Goal: Task Accomplishment & Management: Use online tool/utility

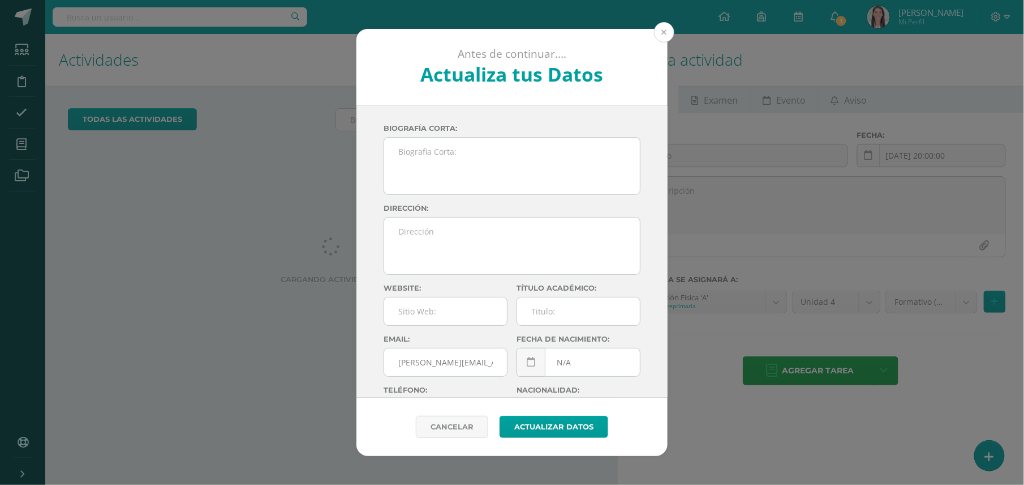
click at [666, 35] on button at bounding box center [664, 32] width 20 height 20
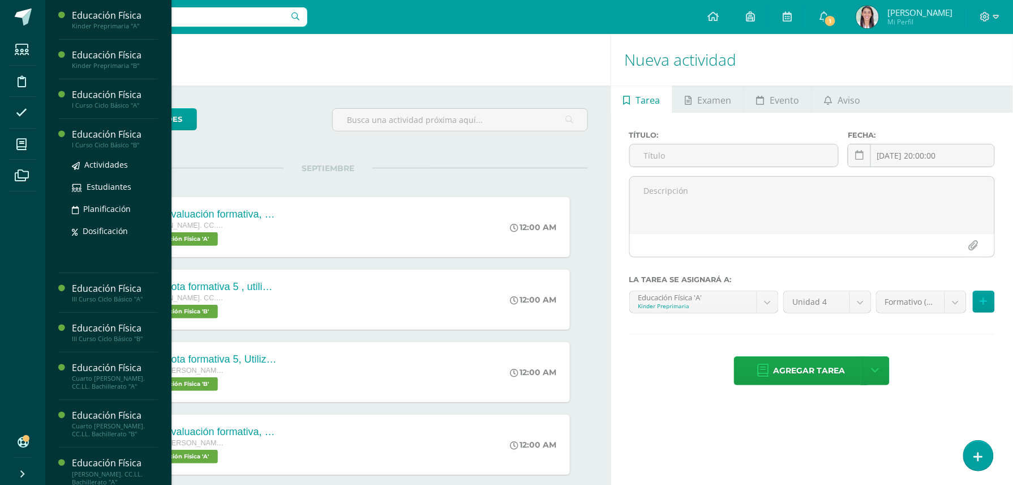
click at [109, 138] on div "Educación Física" at bounding box center [115, 134] width 86 height 13
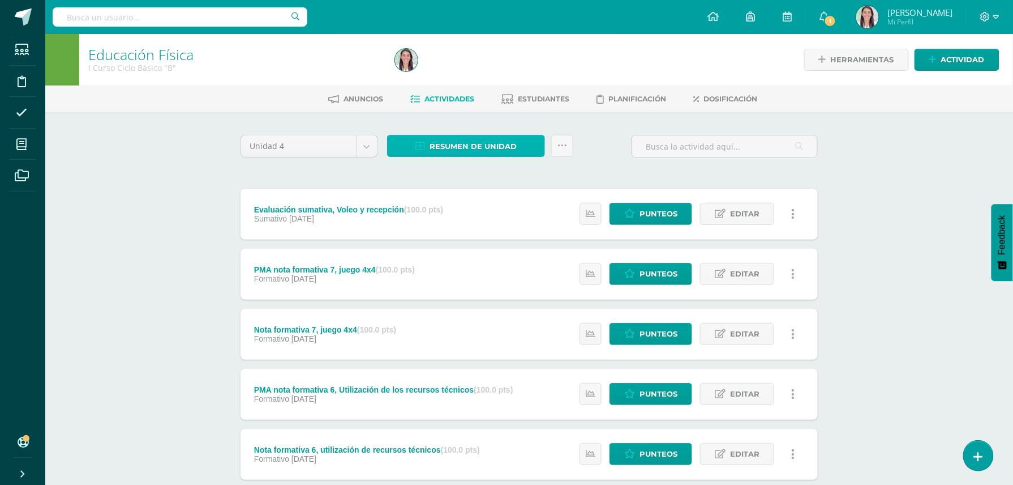
click at [461, 140] on span "Resumen de unidad" at bounding box center [473, 146] width 87 height 21
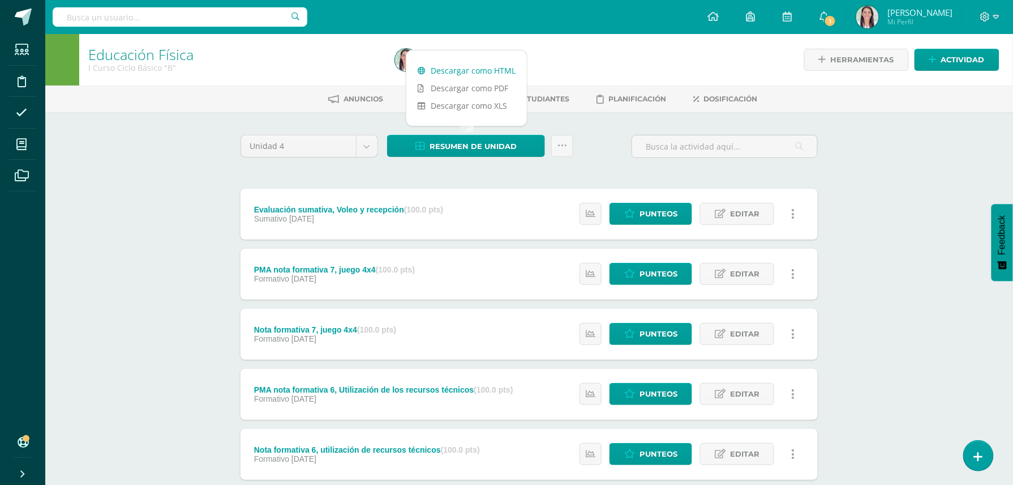
click at [462, 65] on link "Descargar como HTML" at bounding box center [466, 71] width 121 height 18
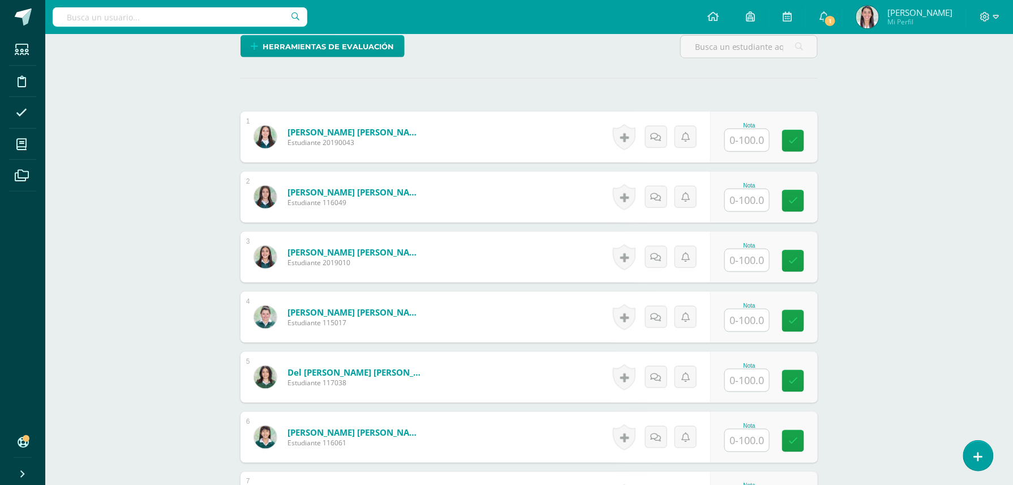
scroll to position [293, 0]
click at [728, 134] on div "Nota" at bounding box center [771, 136] width 110 height 53
type input "90"
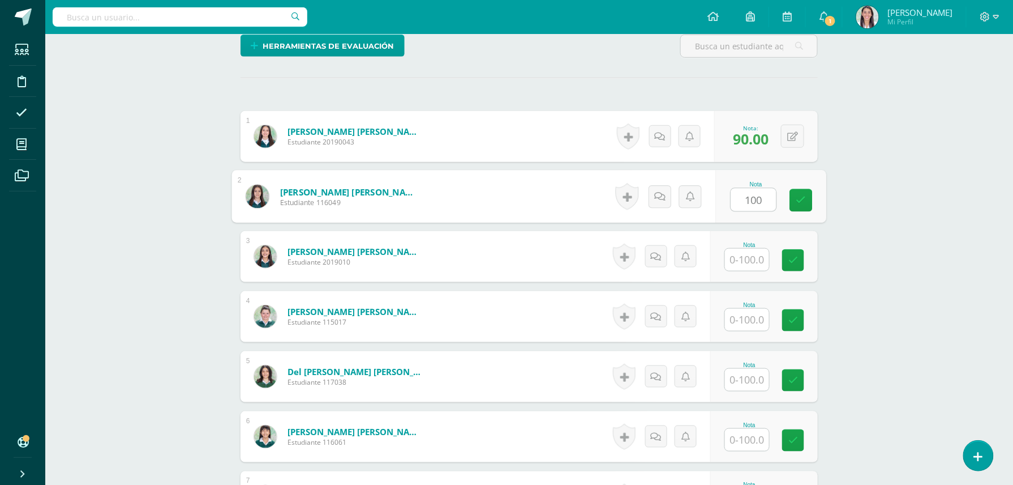
type input "100"
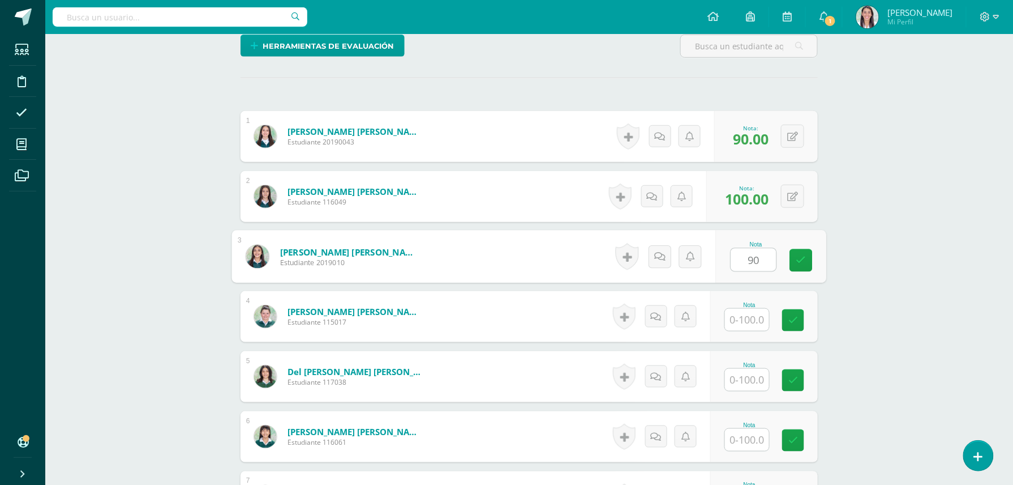
type input "90"
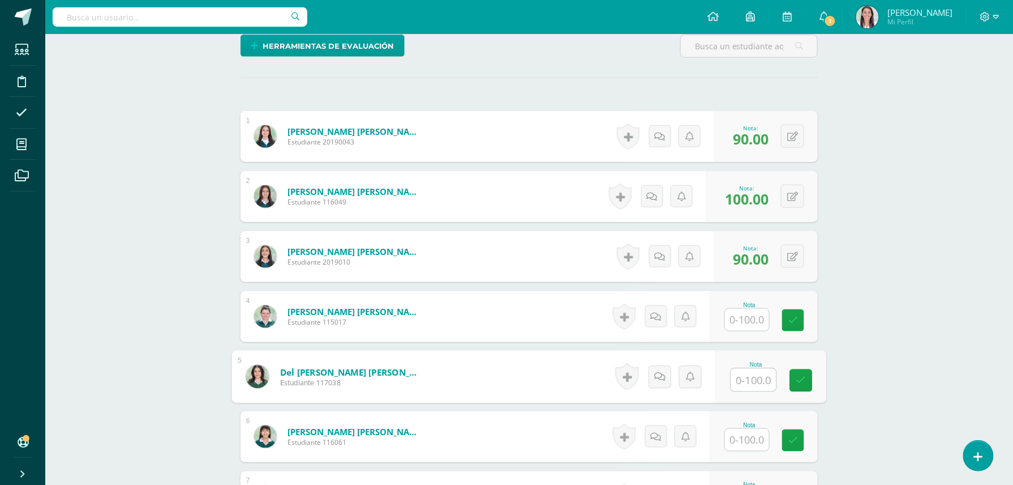
click at [741, 379] on input "text" at bounding box center [753, 379] width 45 height 23
type input "85"
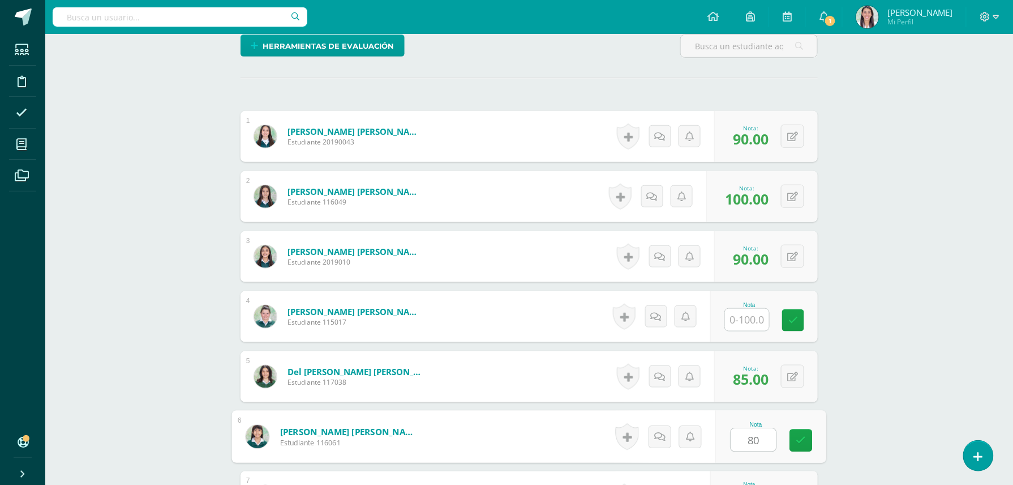
type input "80"
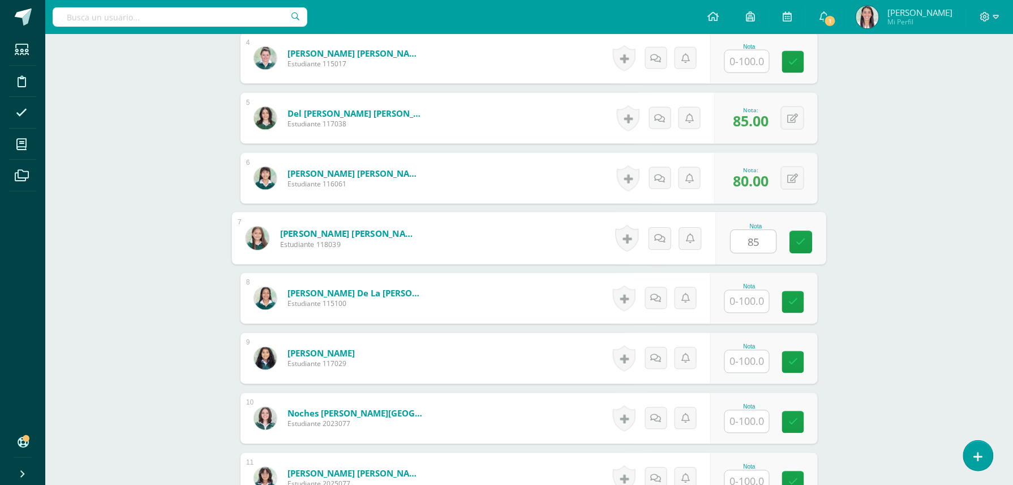
type input "85"
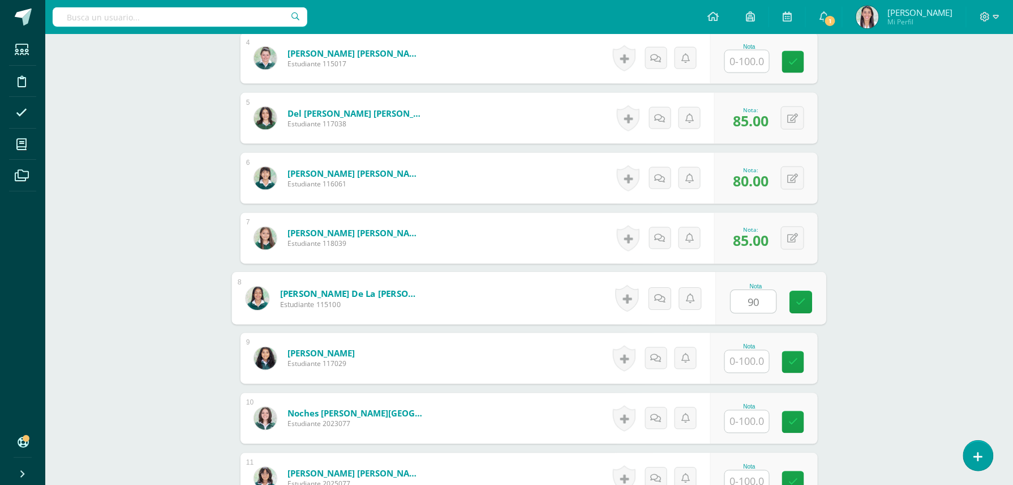
type input "90"
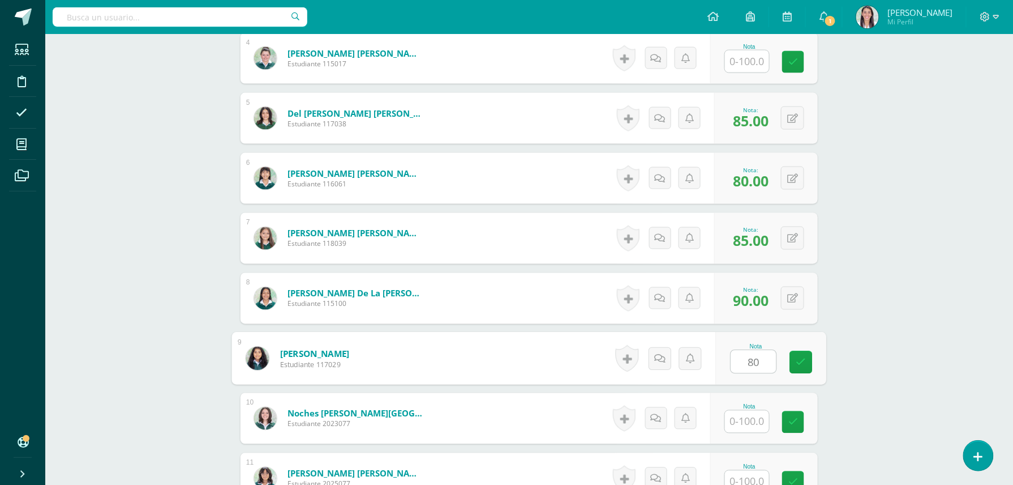
type input "80"
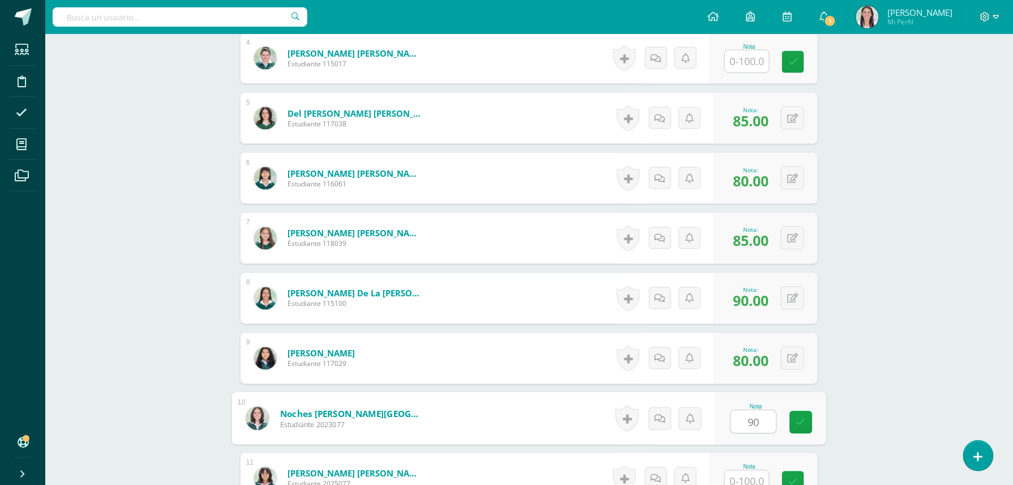
type input "90"
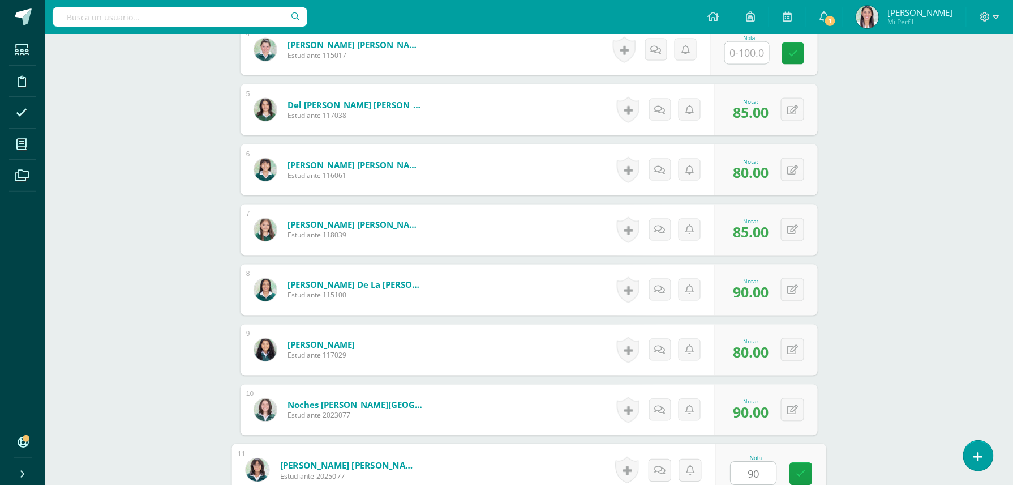
type input "90"
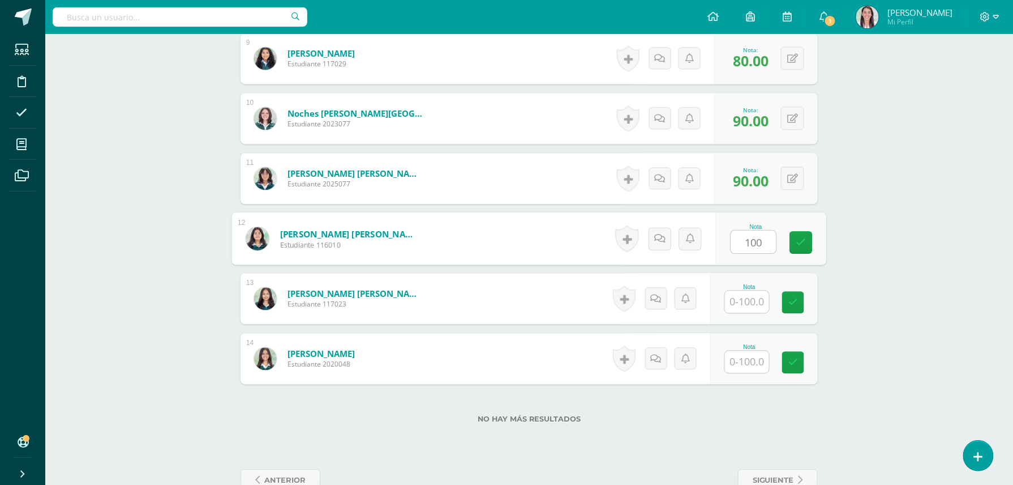
type input "100"
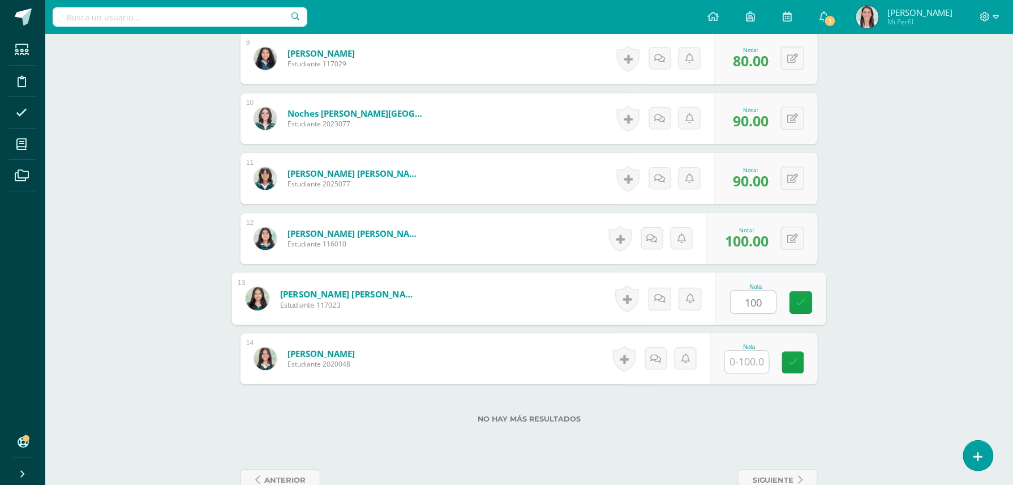
type input "100"
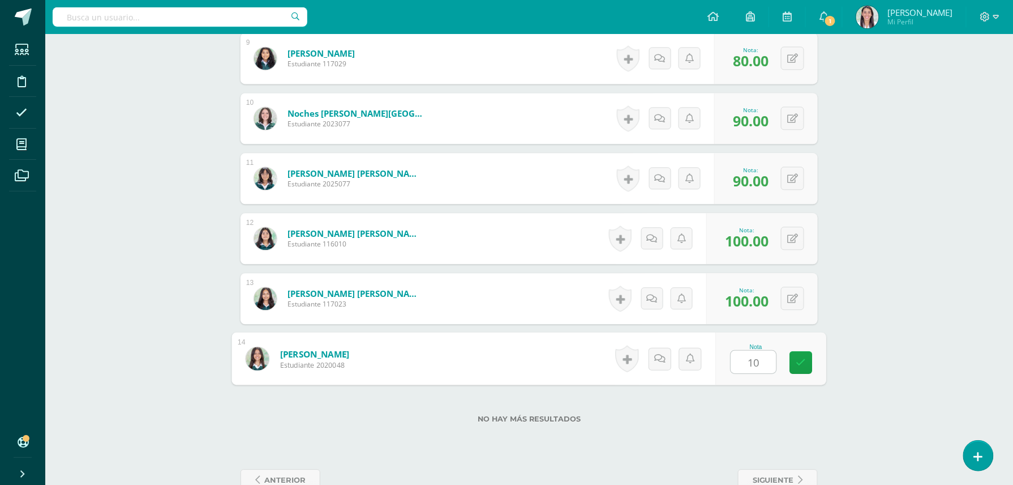
type input "100"
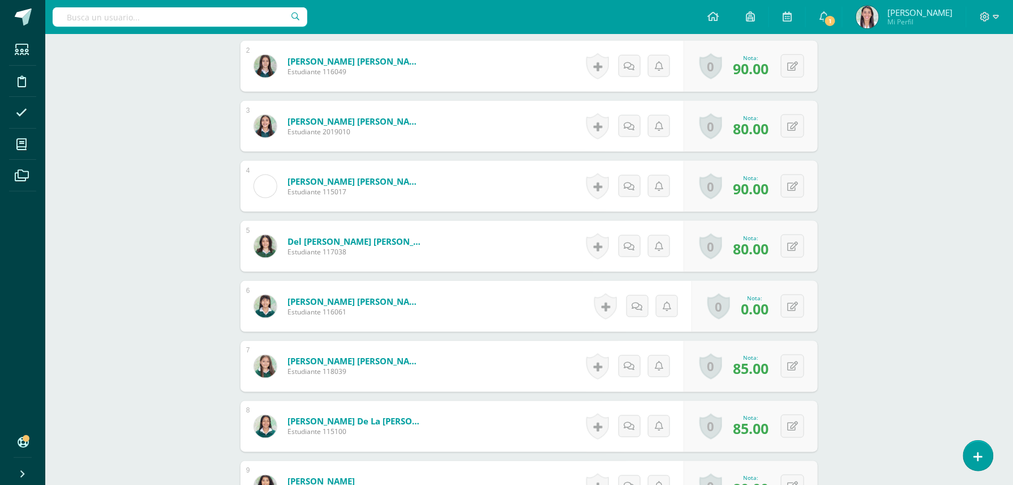
scroll to position [453, 0]
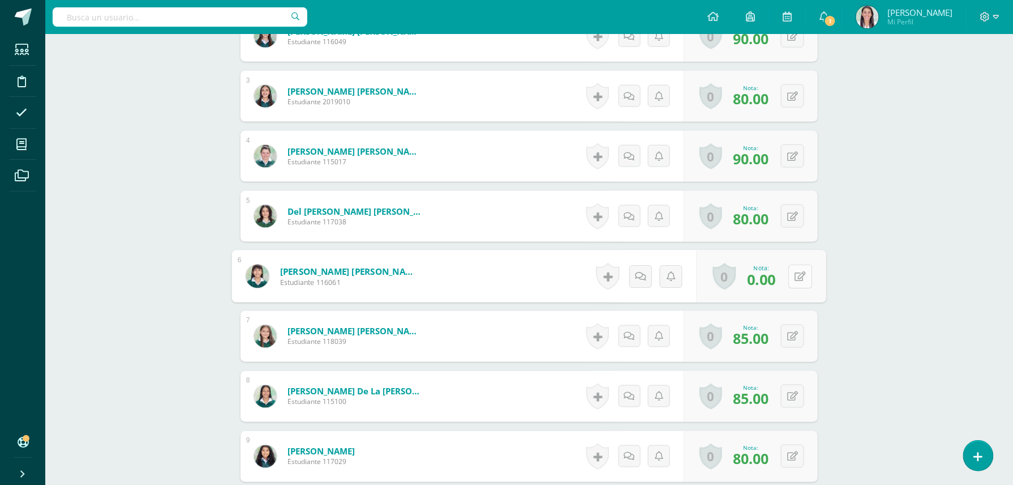
click at [802, 277] on button at bounding box center [800, 276] width 24 height 24
click at [777, 273] on link at bounding box center [770, 279] width 23 height 23
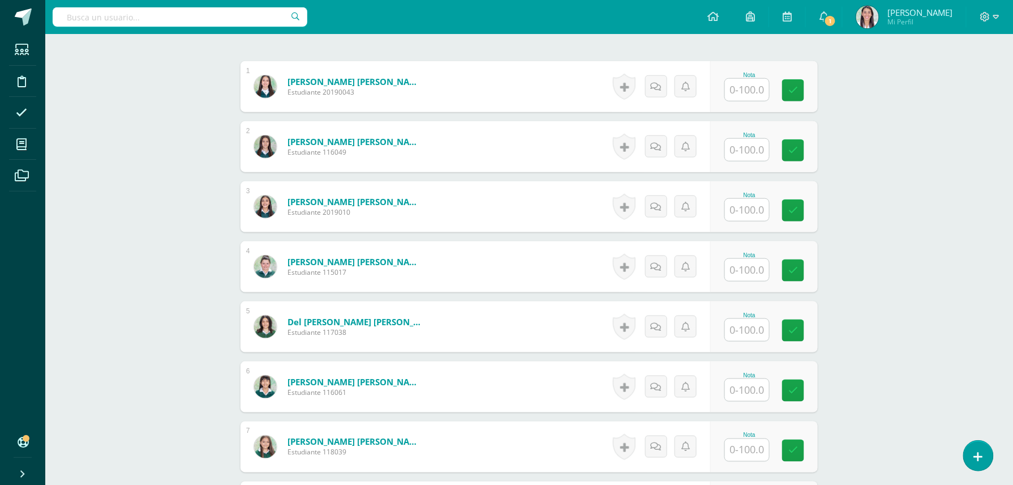
scroll to position [344, 0]
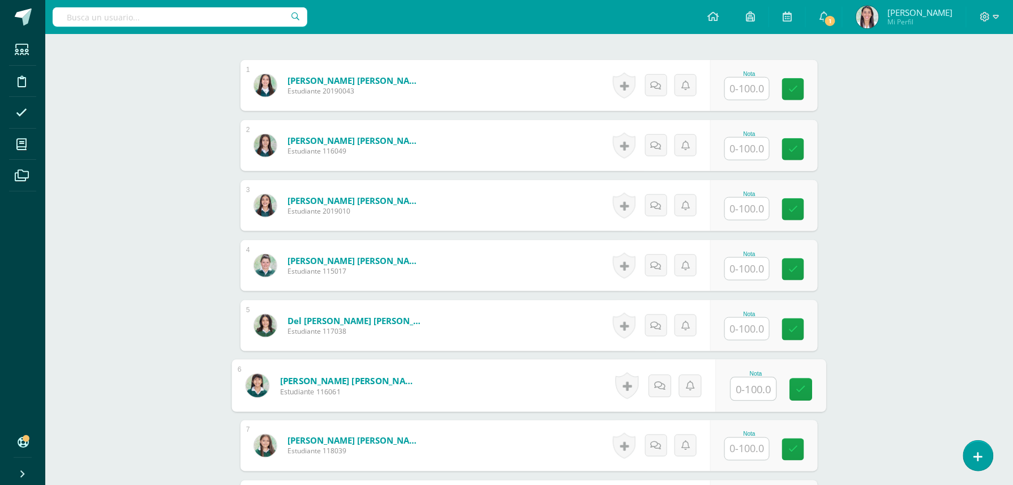
click at [739, 392] on input "text" at bounding box center [753, 389] width 45 height 23
type input "0"
click at [803, 388] on icon at bounding box center [801, 389] width 10 height 10
